Goal: Transaction & Acquisition: Purchase product/service

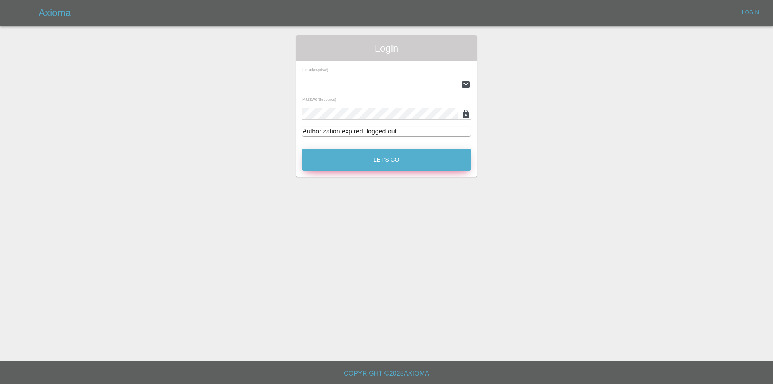
type input "[EMAIL_ADDRESS][DOMAIN_NAME]"
click at [335, 165] on button "Let's Go" at bounding box center [387, 160] width 168 height 22
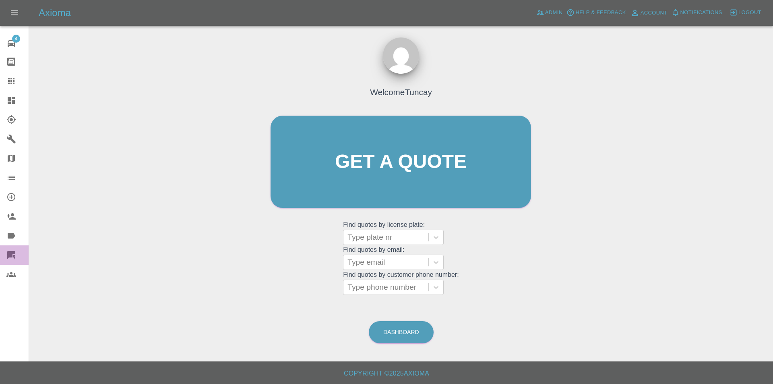
click at [9, 256] on icon at bounding box center [11, 255] width 8 height 8
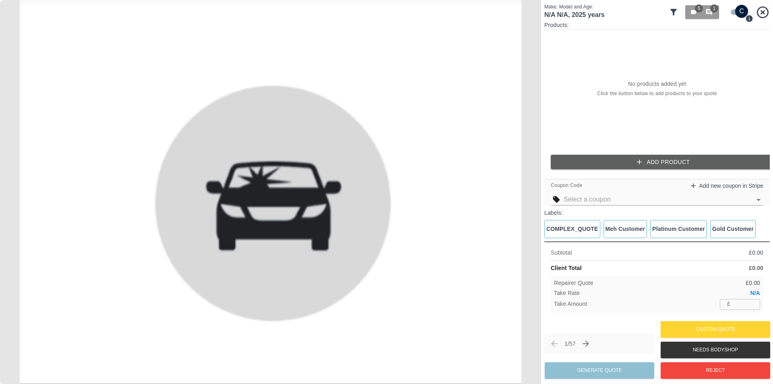
click at [636, 164] on icon "button" at bounding box center [640, 162] width 8 height 8
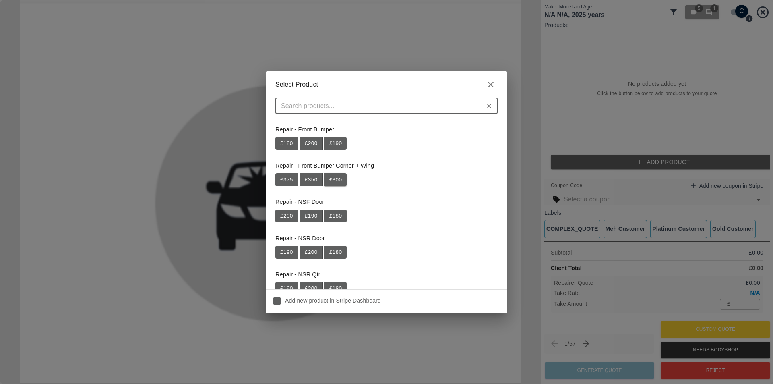
click at [332, 182] on button "£ 300" at bounding box center [336, 179] width 23 height 13
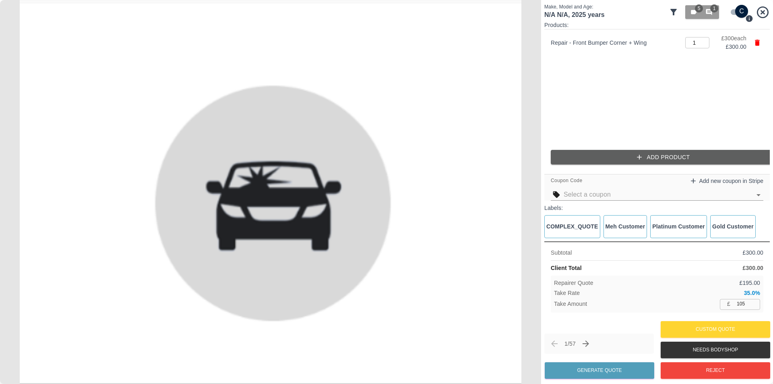
click at [748, 308] on input "105" at bounding box center [747, 304] width 27 height 10
type input "108"
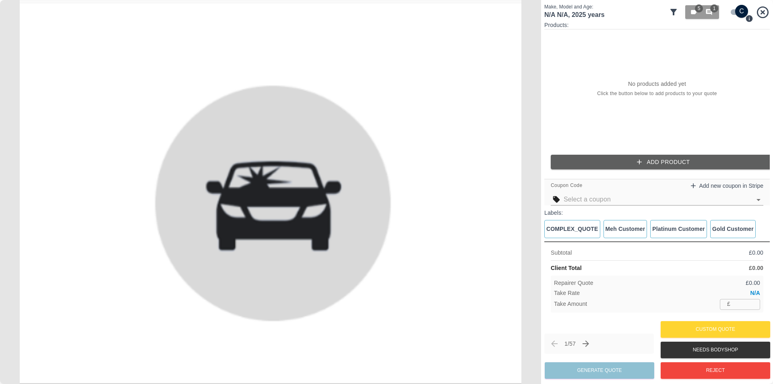
click at [633, 160] on button "Add Product" at bounding box center [664, 162] width 226 height 15
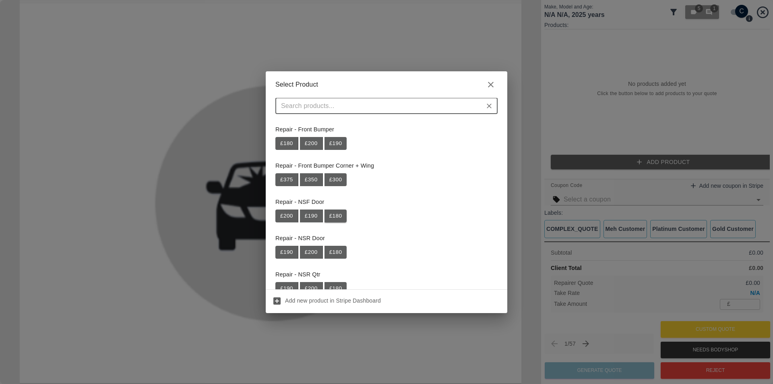
click at [341, 215] on button "£ 180" at bounding box center [336, 215] width 23 height 13
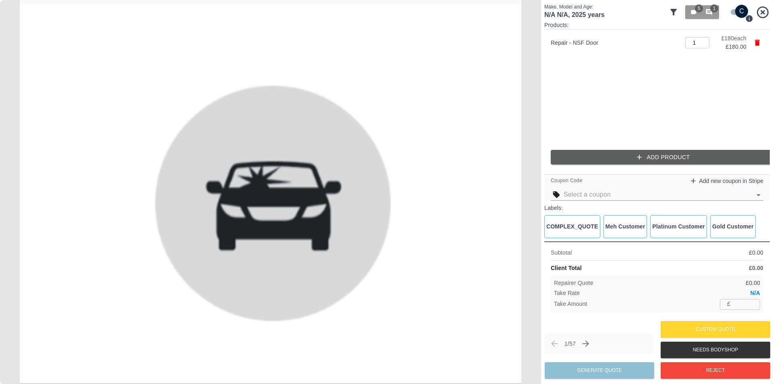
type input "63"
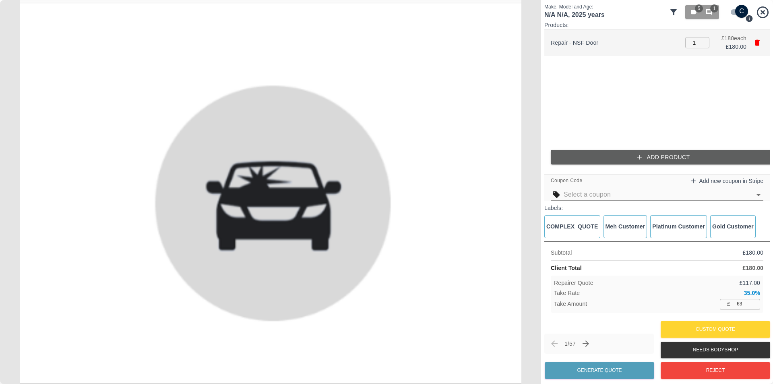
type input "2"
type input "126"
click at [702, 40] on input "2" at bounding box center [698, 42] width 24 height 11
type input "3"
type input "189"
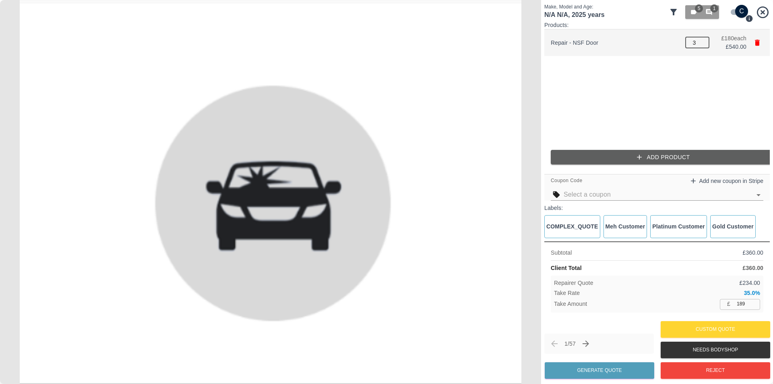
click at [702, 40] on input "3" at bounding box center [698, 42] width 24 height 11
type input "4"
click at [702, 40] on input "4" at bounding box center [698, 42] width 24 height 11
type input "252"
type input "5"
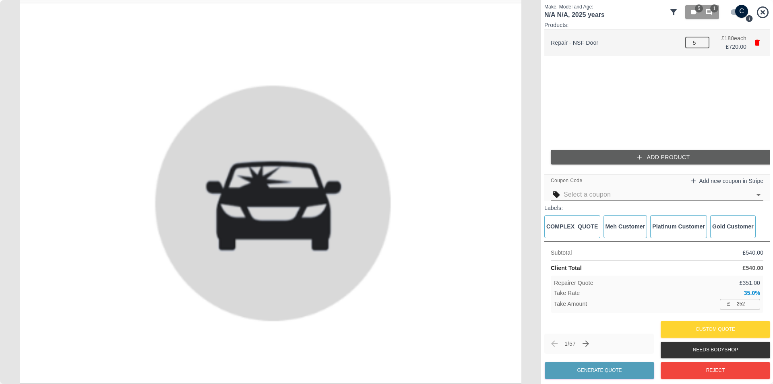
click at [702, 40] on input "5" at bounding box center [698, 42] width 24 height 11
type input "315"
type input "6"
click at [702, 40] on input "6" at bounding box center [698, 42] width 24 height 11
type input "378"
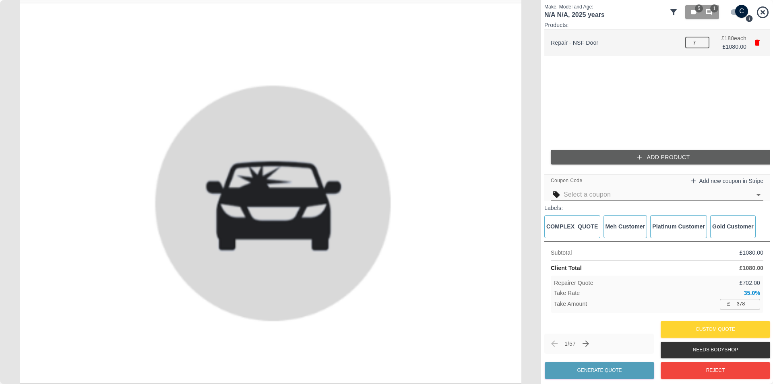
type input "7"
click at [702, 39] on input "7" at bounding box center [698, 42] width 24 height 11
type input "441"
type input "8"
click at [702, 39] on input "8" at bounding box center [698, 42] width 24 height 11
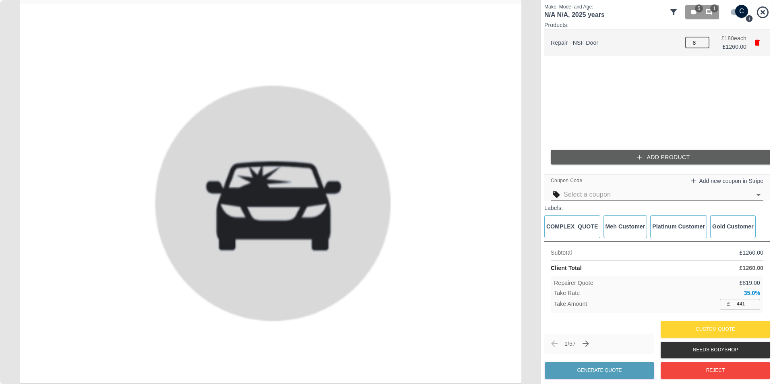
type input "504"
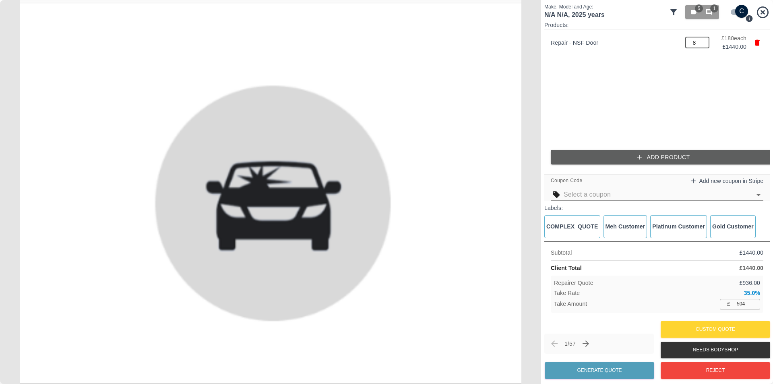
click at [633, 63] on ul "Repair - NSF Door 8 ​ £ 180 each £ 1440.00" at bounding box center [658, 86] width 226 height 114
